Goal: Information Seeking & Learning: Understand process/instructions

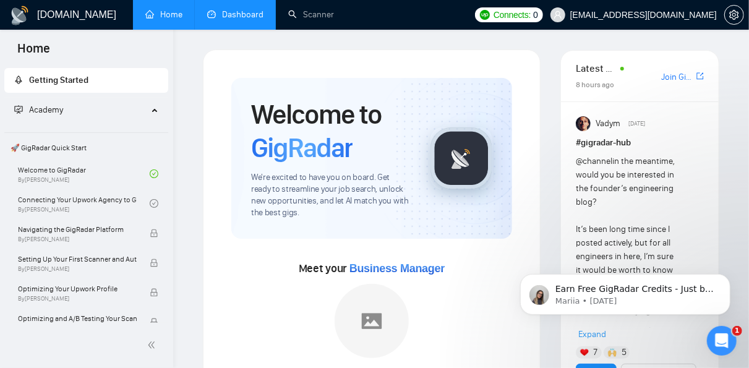
click at [231, 17] on link "Dashboard" at bounding box center [235, 14] width 56 height 11
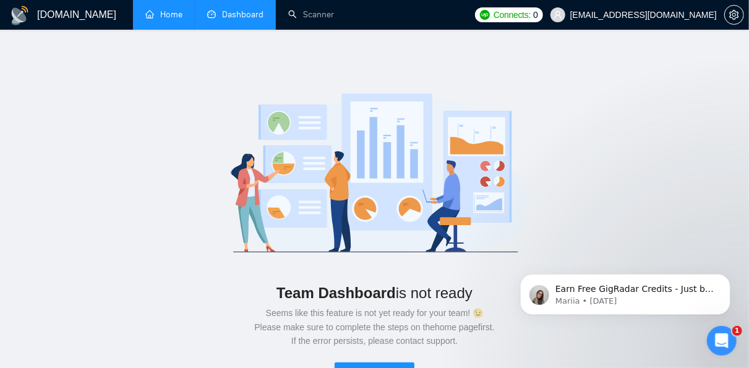
click at [174, 11] on link "Home" at bounding box center [163, 14] width 37 height 11
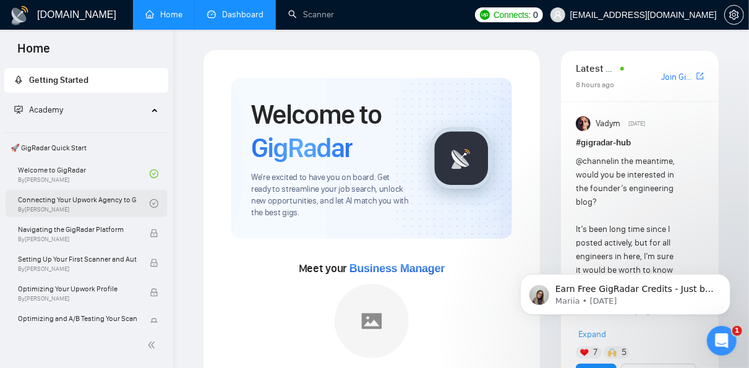
click at [93, 205] on link "Connecting Your Upwork Agency to GigRadar By [PERSON_NAME]" at bounding box center [84, 203] width 132 height 27
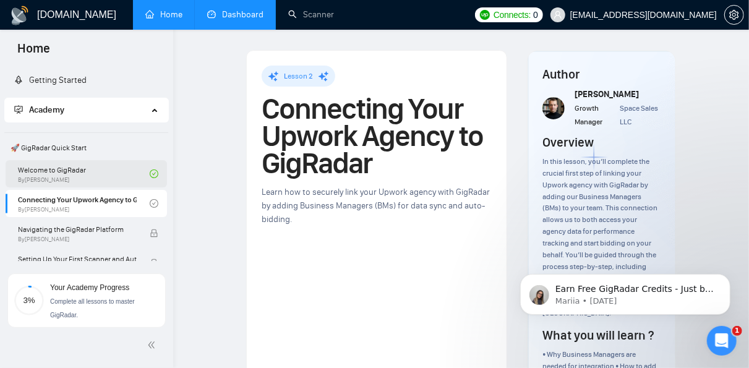
click at [74, 172] on link "Welcome to GigRadar By [PERSON_NAME]" at bounding box center [84, 173] width 132 height 27
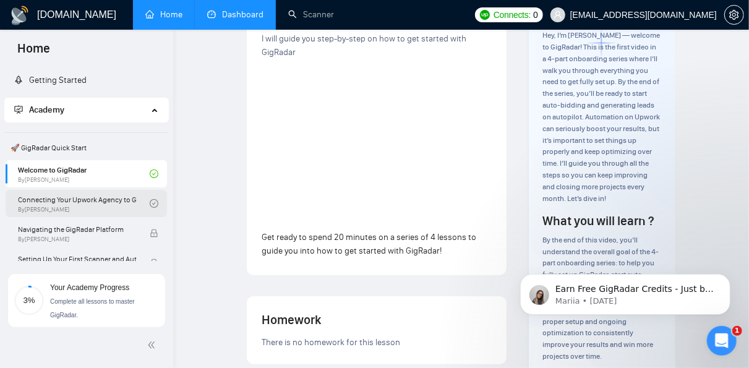
scroll to position [120, 0]
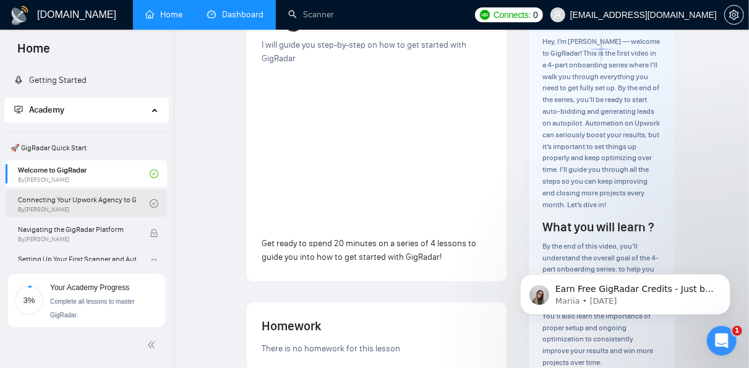
click at [107, 206] on link "Connecting Your Upwork Agency to GigRadar By [PERSON_NAME]" at bounding box center [84, 203] width 132 height 27
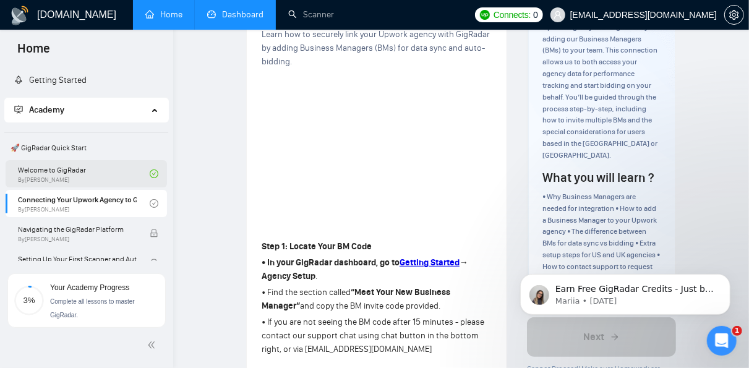
scroll to position [7, 0]
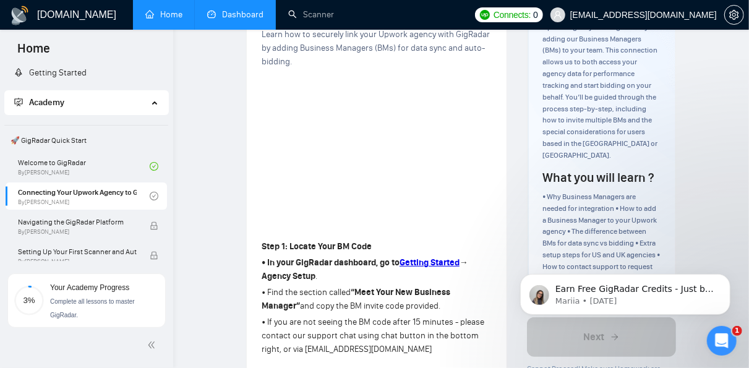
click at [154, 102] on div "Academy" at bounding box center [86, 102] width 164 height 25
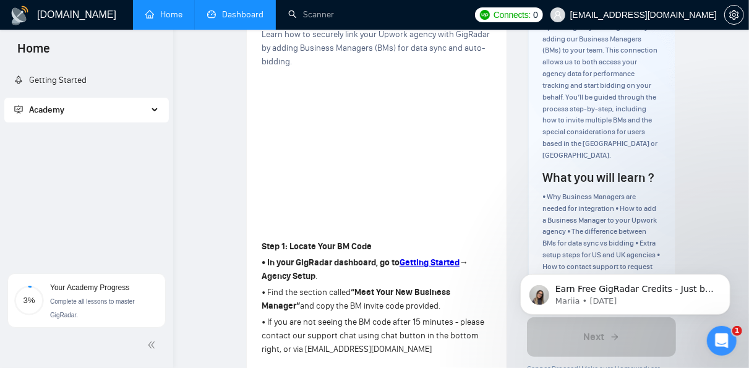
scroll to position [0, 0]
click at [77, 75] on link "Getting Started" at bounding box center [50, 80] width 72 height 11
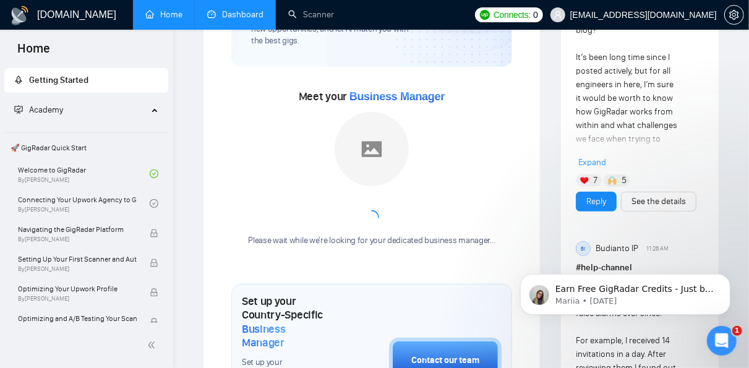
scroll to position [172, 0]
click at [91, 203] on link "Connecting Your Upwork Agency to GigRadar By [PERSON_NAME]" at bounding box center [84, 203] width 132 height 27
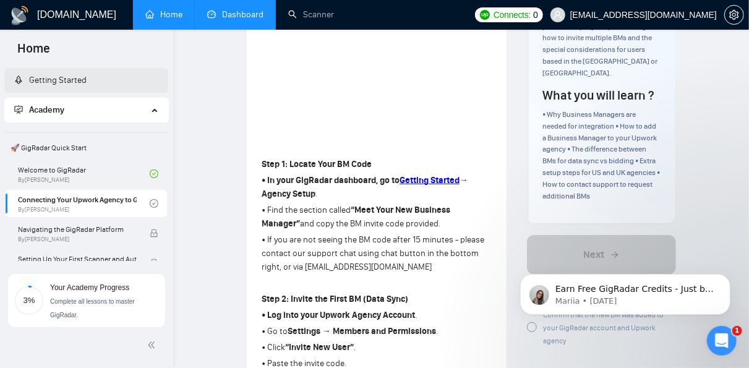
scroll to position [240, 0]
click at [435, 179] on strong "Getting Started" at bounding box center [429, 179] width 60 height 11
click at [228, 12] on link "Dashboard" at bounding box center [235, 14] width 56 height 11
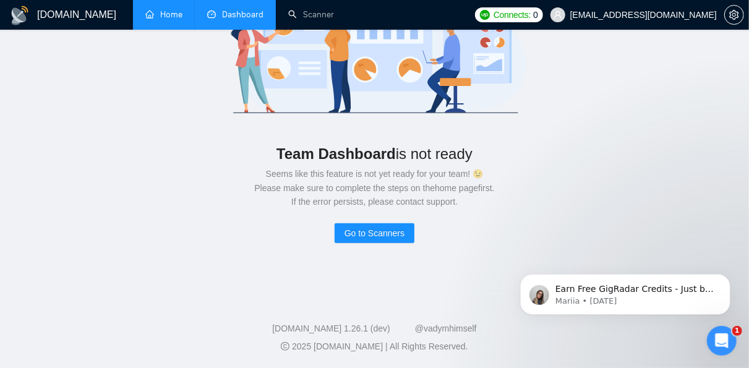
scroll to position [139, 0]
click at [391, 235] on span "Go to Scanners" at bounding box center [374, 233] width 60 height 14
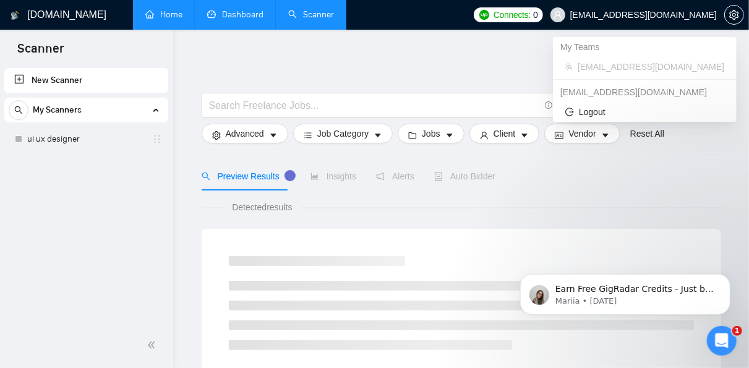
click at [593, 15] on span "[EMAIL_ADDRESS][DOMAIN_NAME]" at bounding box center [643, 15] width 146 height 0
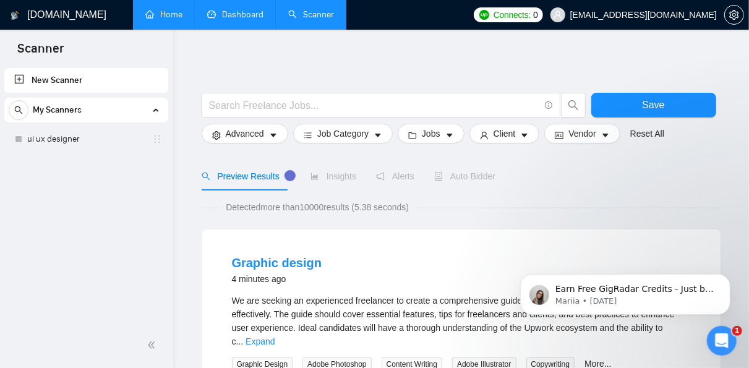
click at [168, 17] on link "Home" at bounding box center [163, 14] width 37 height 11
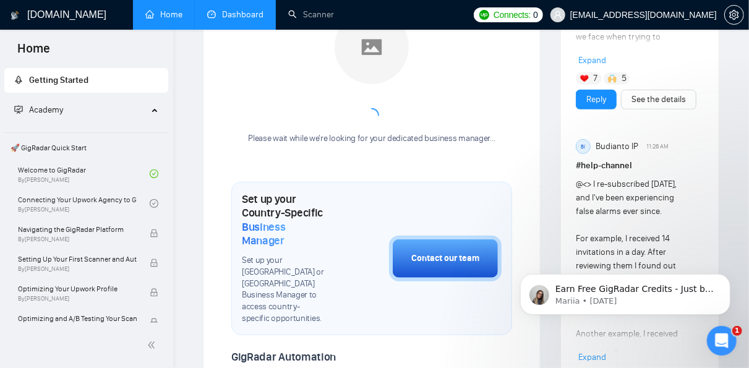
scroll to position [274, 0]
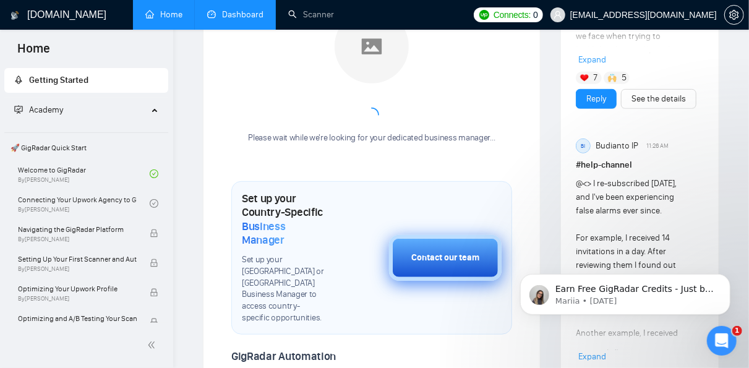
click at [436, 266] on button "Contact our team" at bounding box center [445, 258] width 112 height 46
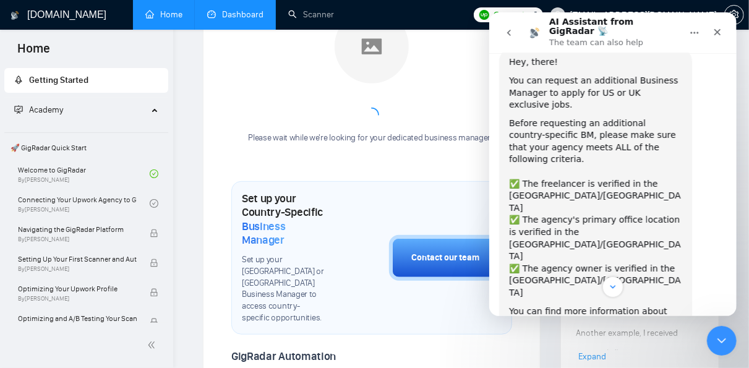
scroll to position [138, 0]
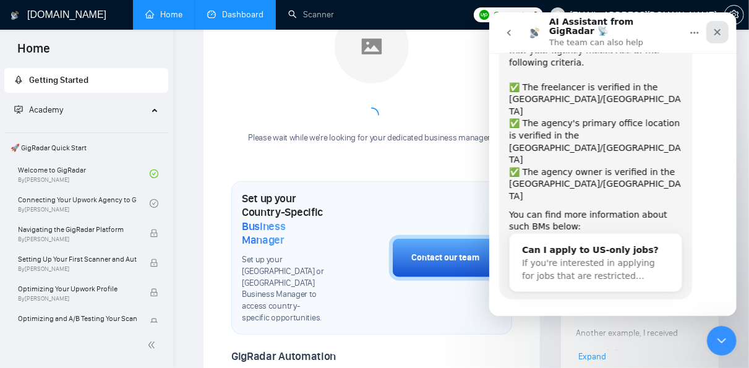
click at [715, 29] on icon "Close" at bounding box center [716, 32] width 7 height 7
